Goal: Check status

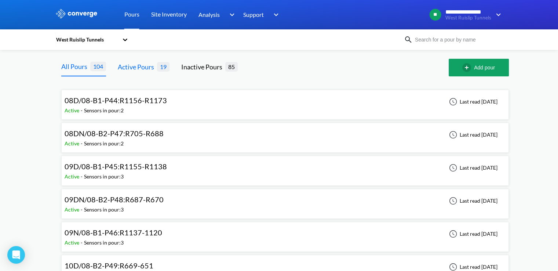
click at [125, 63] on div "Active Pours" at bounding box center [137, 67] width 39 height 10
click at [138, 69] on div "Active Pours" at bounding box center [137, 66] width 39 height 10
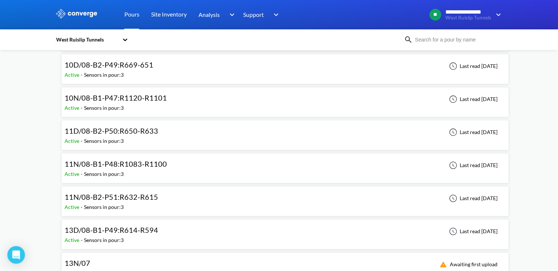
scroll to position [294, 0]
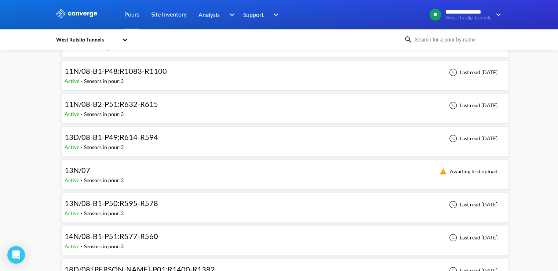
click at [340, 176] on div "13N/07 Active - Sensors in pour: 3 Awaiting first upload" at bounding box center [285, 174] width 441 height 23
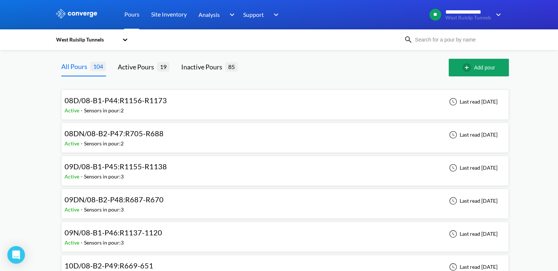
scroll to position [458, 0]
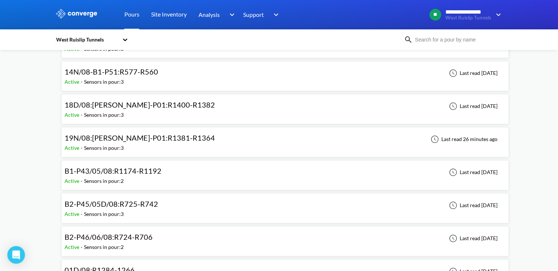
click at [151, 138] on span "19N/08:[PERSON_NAME]-P01:R1381-R1364" at bounding box center [140, 137] width 150 height 9
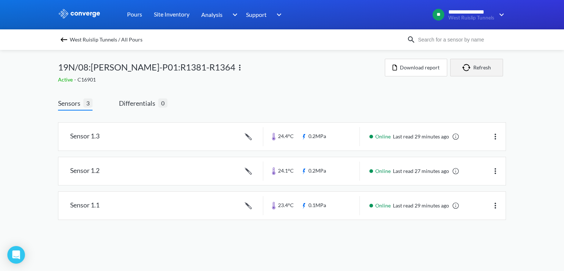
click at [487, 65] on button "Refresh" at bounding box center [476, 68] width 53 height 18
click at [473, 68] on img "button" at bounding box center [467, 67] width 11 height 7
click at [473, 63] on button "Refresh" at bounding box center [476, 68] width 53 height 18
click at [477, 72] on button "Refresh" at bounding box center [476, 68] width 53 height 18
